Goal: Transaction & Acquisition: Purchase product/service

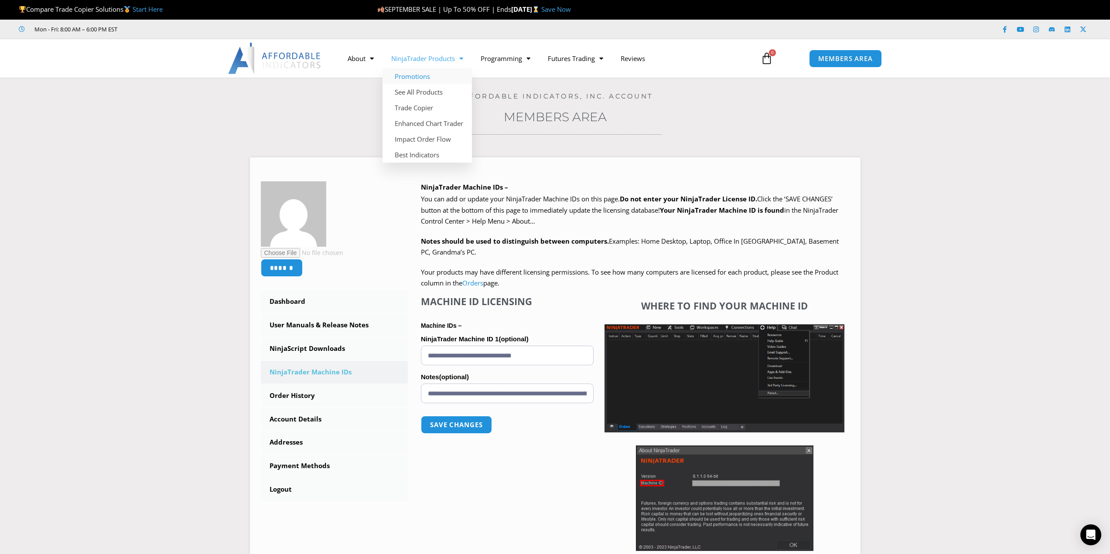
click at [415, 76] on link "Promotions" at bounding box center [426, 76] width 89 height 16
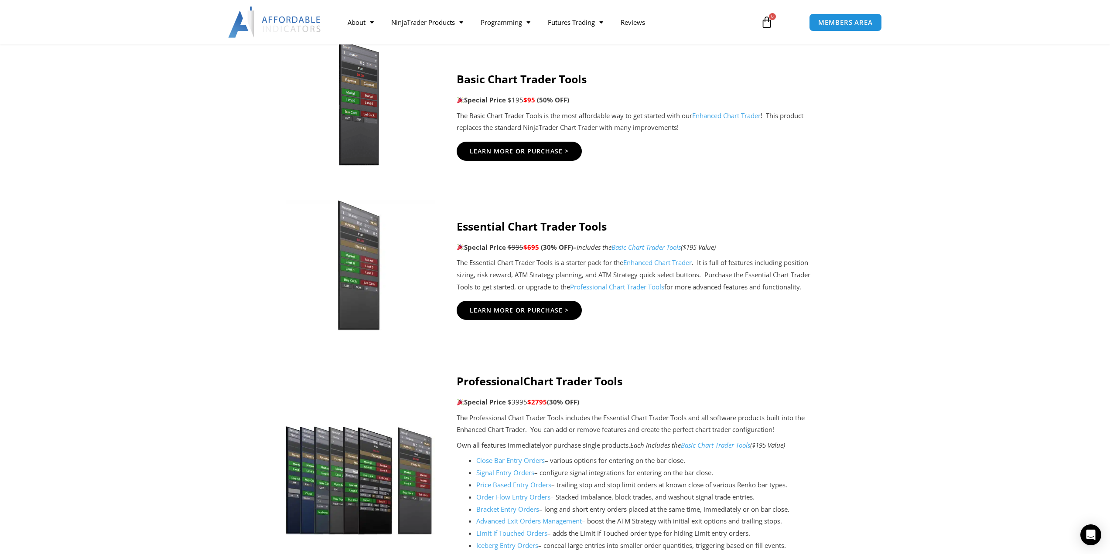
scroll to position [698, 0]
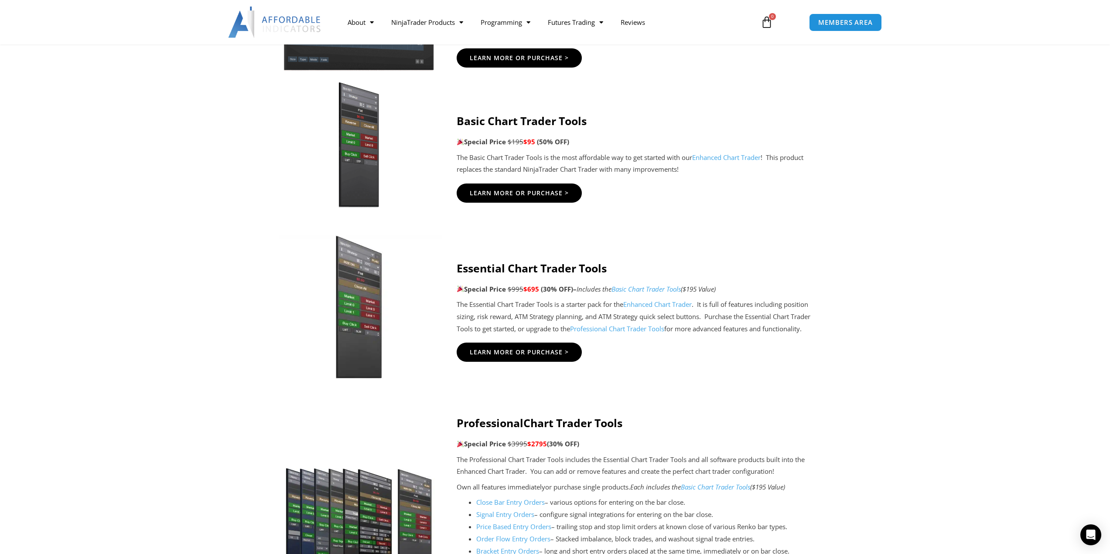
click at [371, 281] on img at bounding box center [358, 307] width 167 height 144
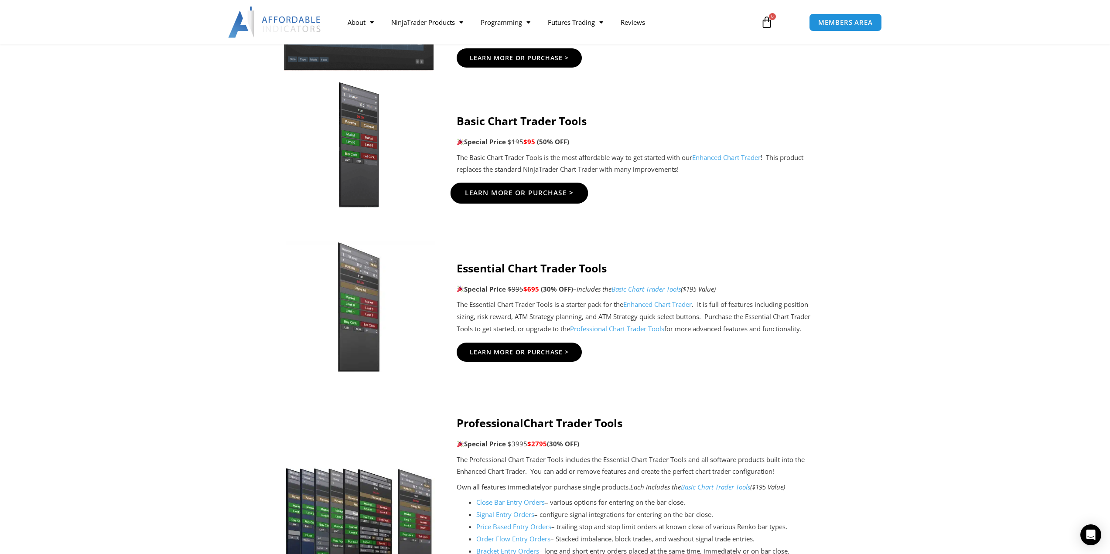
click at [511, 192] on span "Learn More Or Purchase >" at bounding box center [518, 193] width 109 height 7
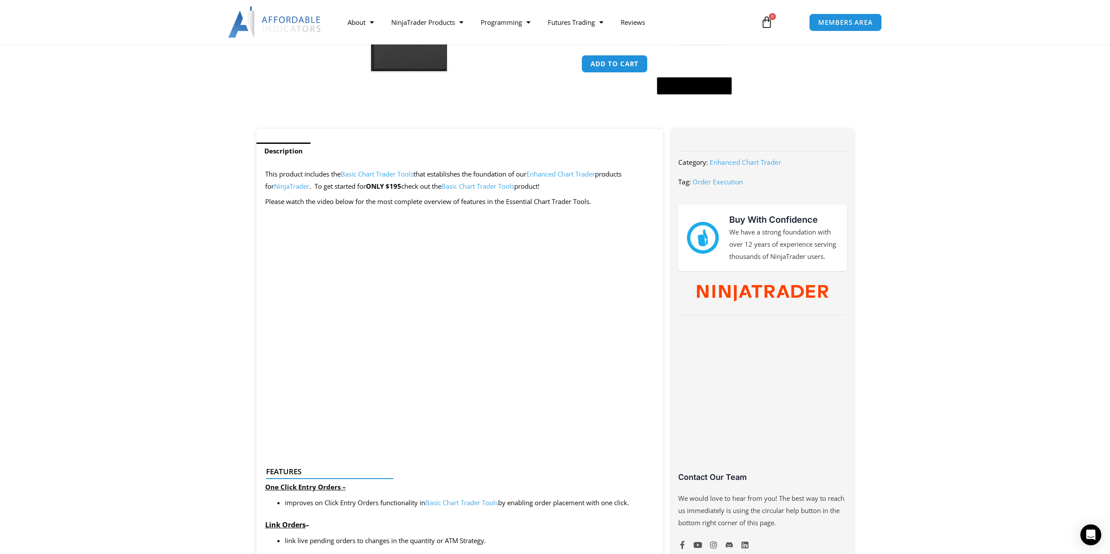
scroll to position [87, 0]
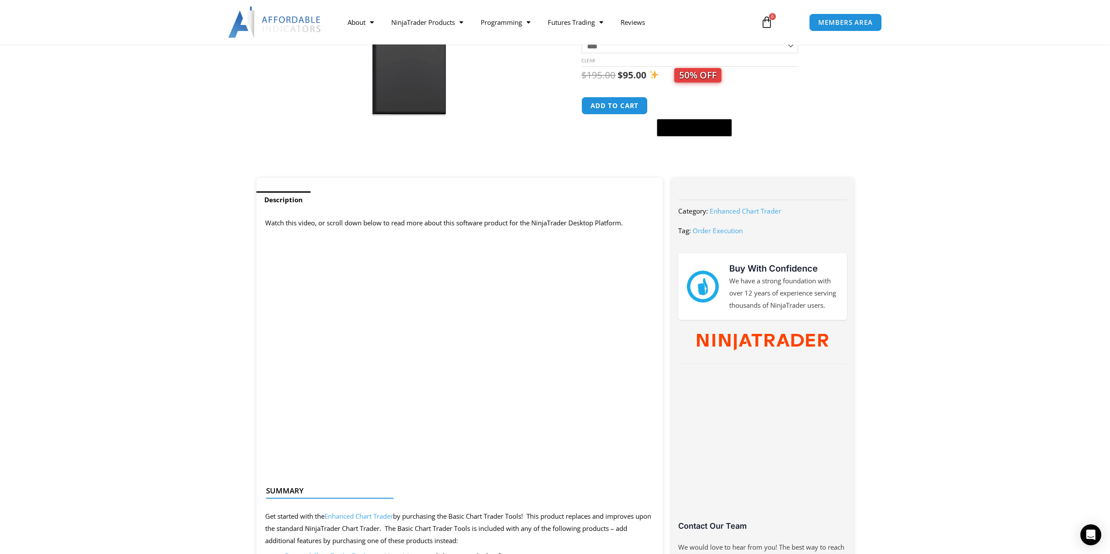
scroll to position [262, 0]
